Goal: Information Seeking & Learning: Learn about a topic

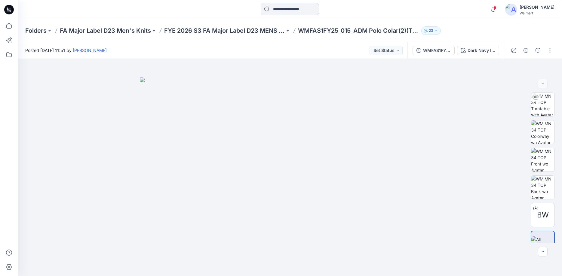
click at [300, 6] on input at bounding box center [290, 9] width 58 height 12
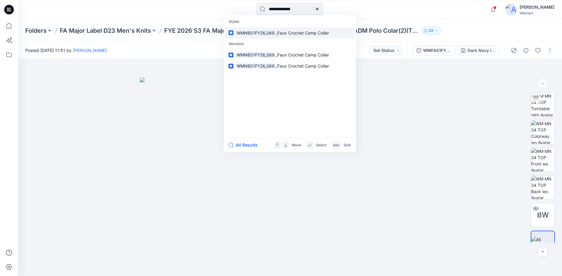
type input "**********"
click at [260, 32] on mark "WMNBS1FY26_069" at bounding box center [256, 32] width 40 height 7
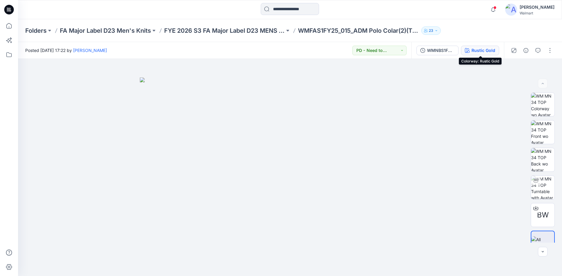
click at [492, 54] on button "Rustic Gold" at bounding box center [480, 51] width 38 height 10
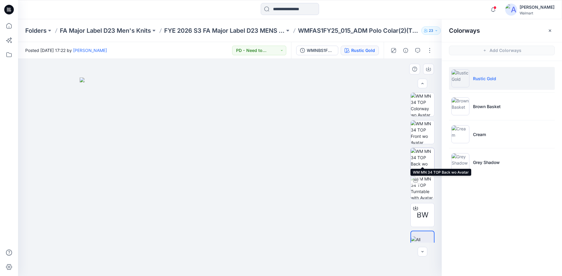
scroll to position [12, 0]
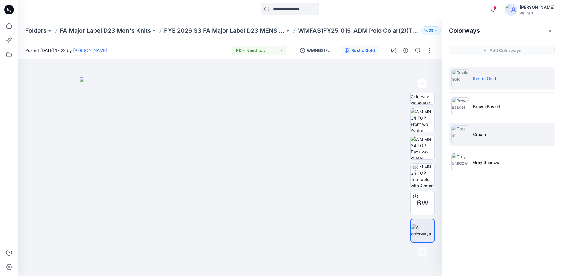
click at [467, 135] on img at bounding box center [460, 134] width 18 height 18
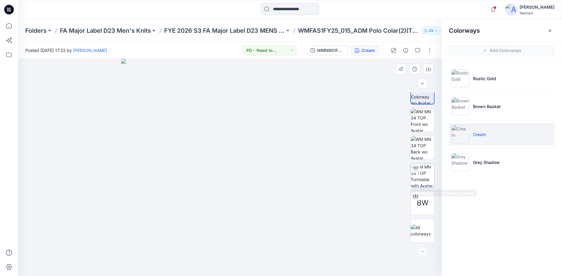
click at [424, 172] on img at bounding box center [421, 175] width 23 height 23
drag, startPoint x: 246, startPoint y: 146, endPoint x: 239, endPoint y: 228, distance: 82.6
click at [239, 228] on img at bounding box center [229, 167] width 335 height 217
drag, startPoint x: 238, startPoint y: 194, endPoint x: 246, endPoint y: 151, distance: 44.0
click at [246, 151] on img at bounding box center [232, 146] width 429 height 261
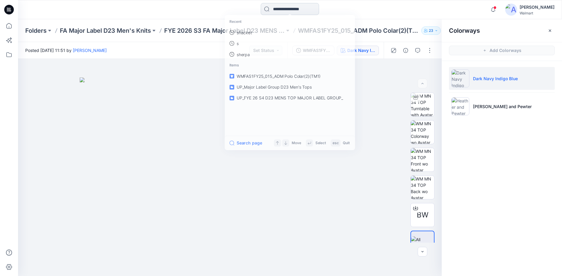
click at [308, 10] on input at bounding box center [290, 9] width 58 height 12
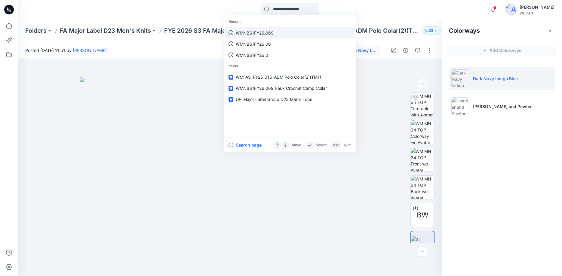
click at [248, 31] on p "WMNBS1FY26_069" at bounding box center [255, 33] width 38 height 6
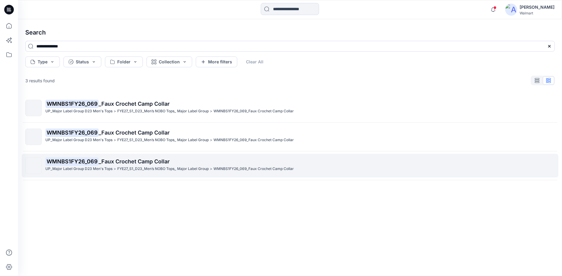
click at [72, 160] on mark "WMNBS1FY26_069" at bounding box center [71, 161] width 53 height 8
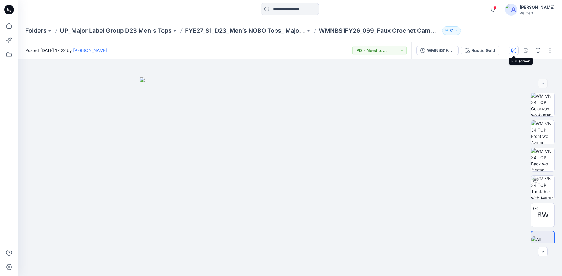
click at [514, 49] on icon "button" at bounding box center [513, 50] width 5 height 5
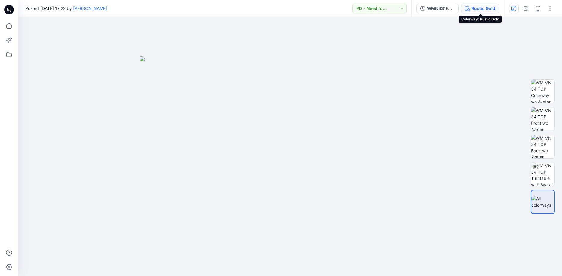
click at [491, 8] on div "Rustic Gold" at bounding box center [483, 8] width 24 height 7
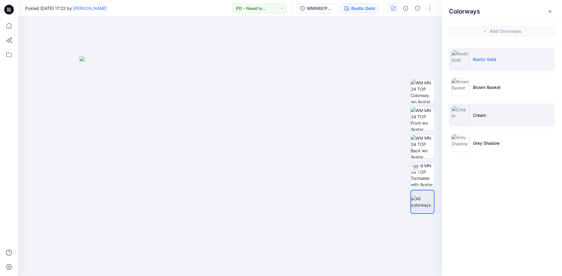
click at [464, 116] on img at bounding box center [460, 115] width 18 height 18
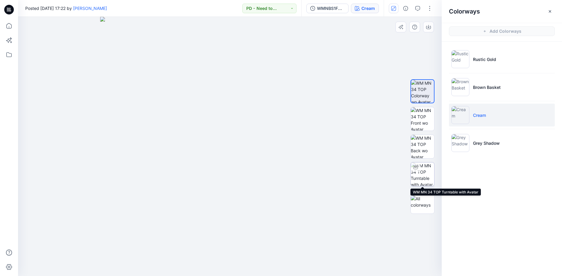
click at [422, 169] on img at bounding box center [421, 174] width 23 height 23
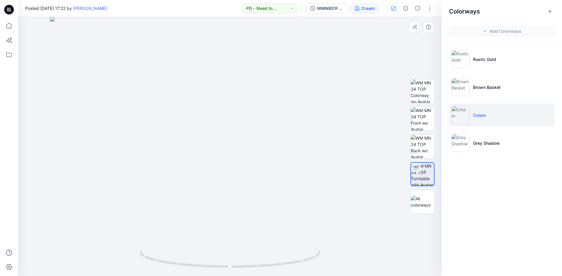
drag, startPoint x: 250, startPoint y: 106, endPoint x: 253, endPoint y: 227, distance: 120.5
click at [253, 227] on img at bounding box center [230, 146] width 360 height 259
drag, startPoint x: 231, startPoint y: 268, endPoint x: 299, endPoint y: 263, distance: 67.8
click at [299, 263] on icon at bounding box center [231, 258] width 182 height 23
drag, startPoint x: 297, startPoint y: 265, endPoint x: 332, endPoint y: 256, distance: 36.2
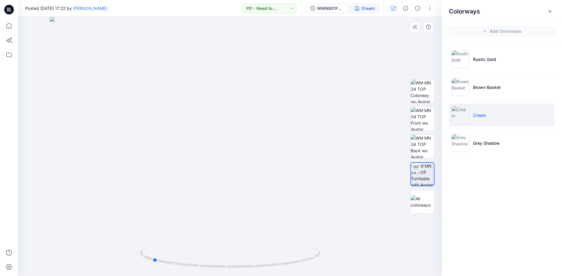
click at [332, 256] on div at bounding box center [229, 146] width 423 height 259
click at [228, 267] on icon at bounding box center [231, 258] width 182 height 23
drag, startPoint x: 154, startPoint y: 259, endPoint x: 113, endPoint y: 246, distance: 42.5
click at [113, 246] on div at bounding box center [229, 146] width 423 height 259
